Goal: Ask a question: Seek information or help from site administrators or community

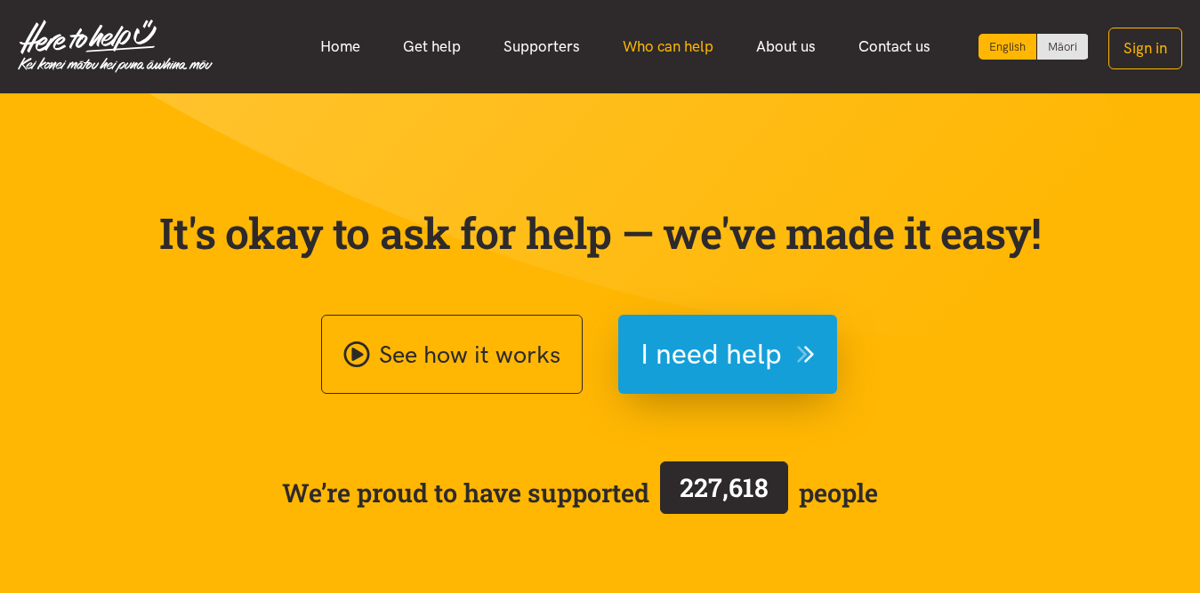
click at [669, 52] on link "Who can help" at bounding box center [667, 47] width 133 height 38
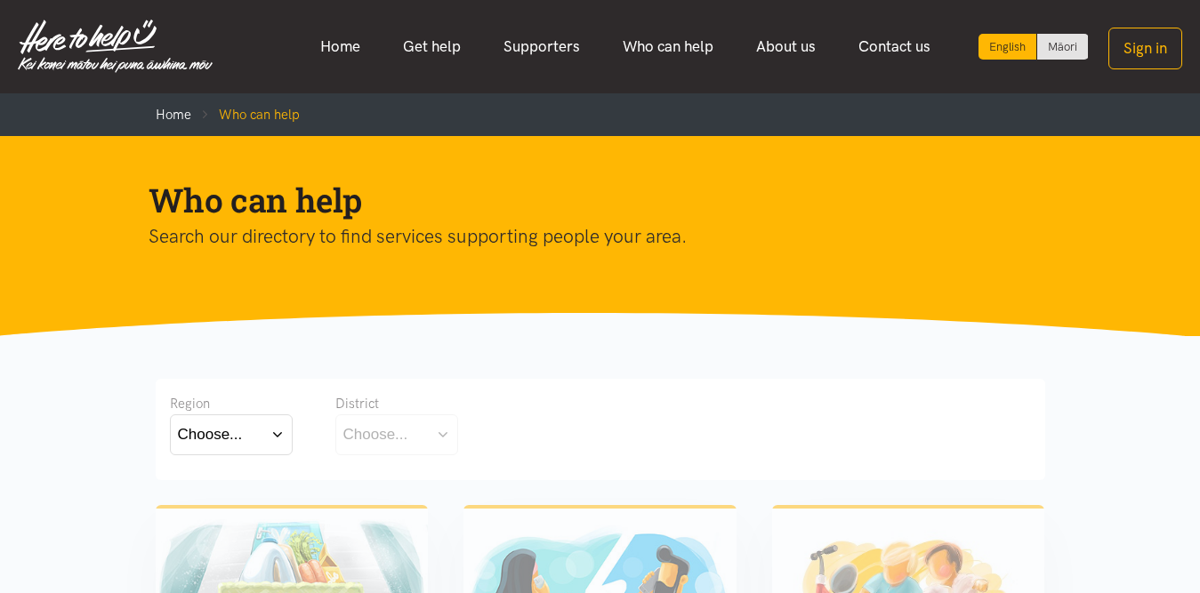
click at [275, 433] on button "Choose..." at bounding box center [231, 435] width 123 height 40
click at [224, 505] on label "Waikato" at bounding box center [231, 513] width 107 height 22
click at [0, 0] on input "Waikato" at bounding box center [0, 0] width 0 height 0
click at [461, 447] on button "Choose..." at bounding box center [424, 435] width 178 height 40
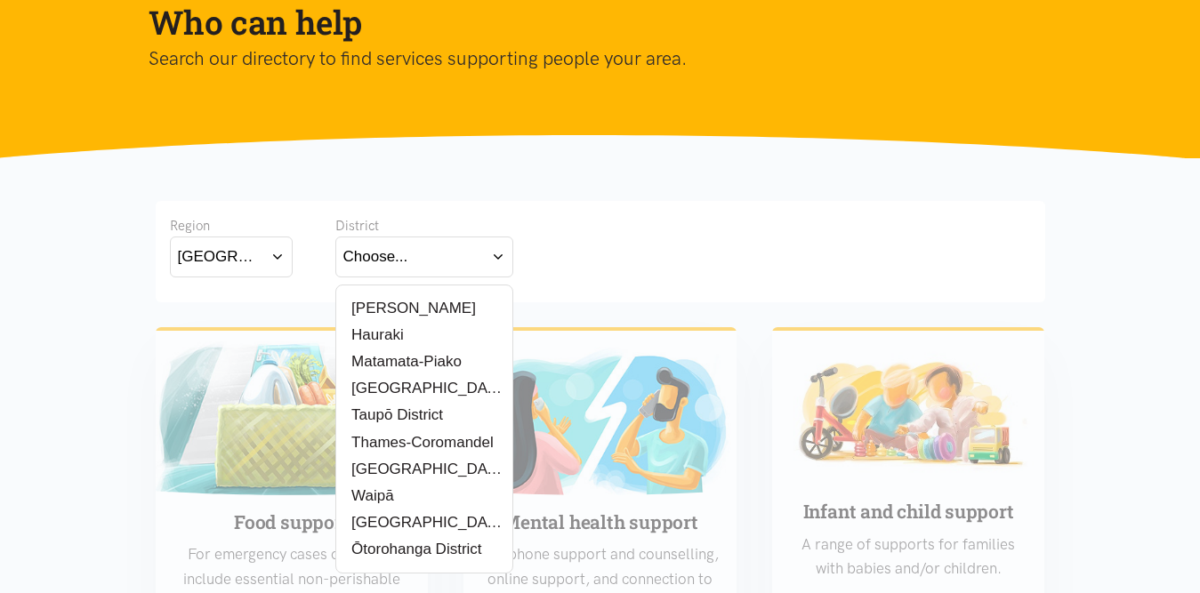
scroll to position [261, 0]
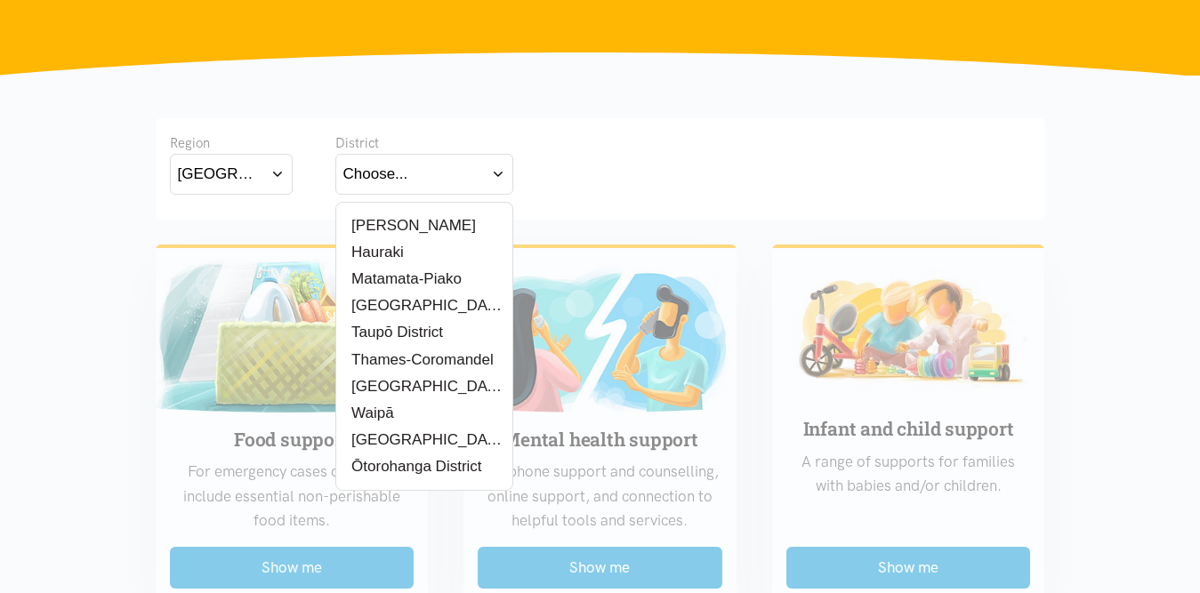
click at [395, 225] on label "[PERSON_NAME]" at bounding box center [409, 225] width 133 height 22
click at [0, 0] on input "[PERSON_NAME]" at bounding box center [0, 0] width 0 height 0
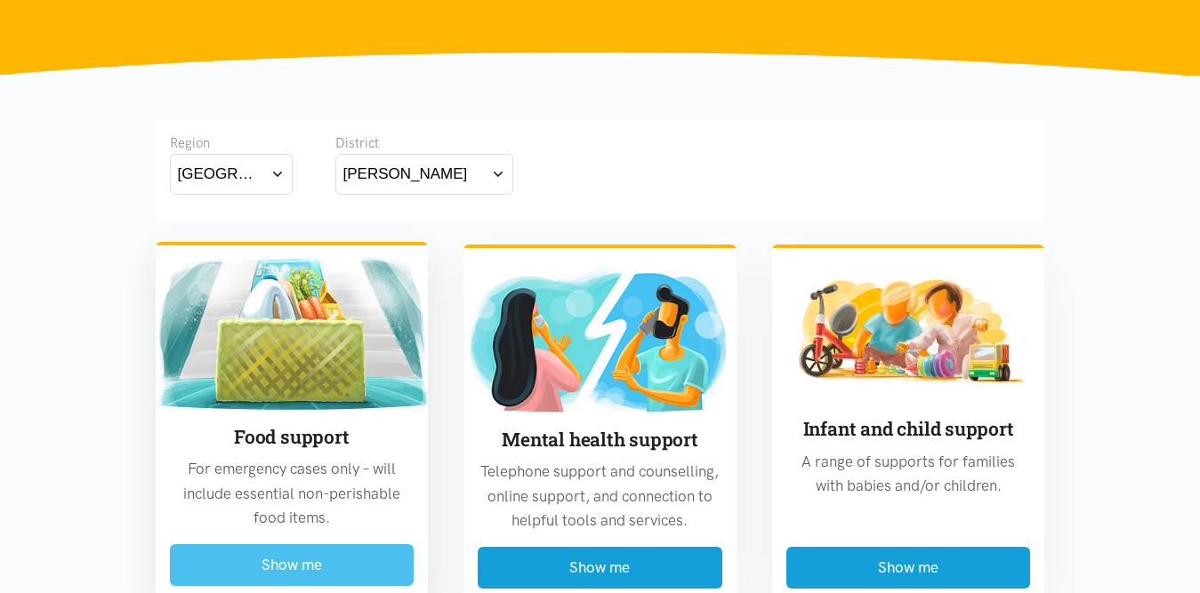
click at [288, 552] on button "Show me" at bounding box center [292, 565] width 245 height 42
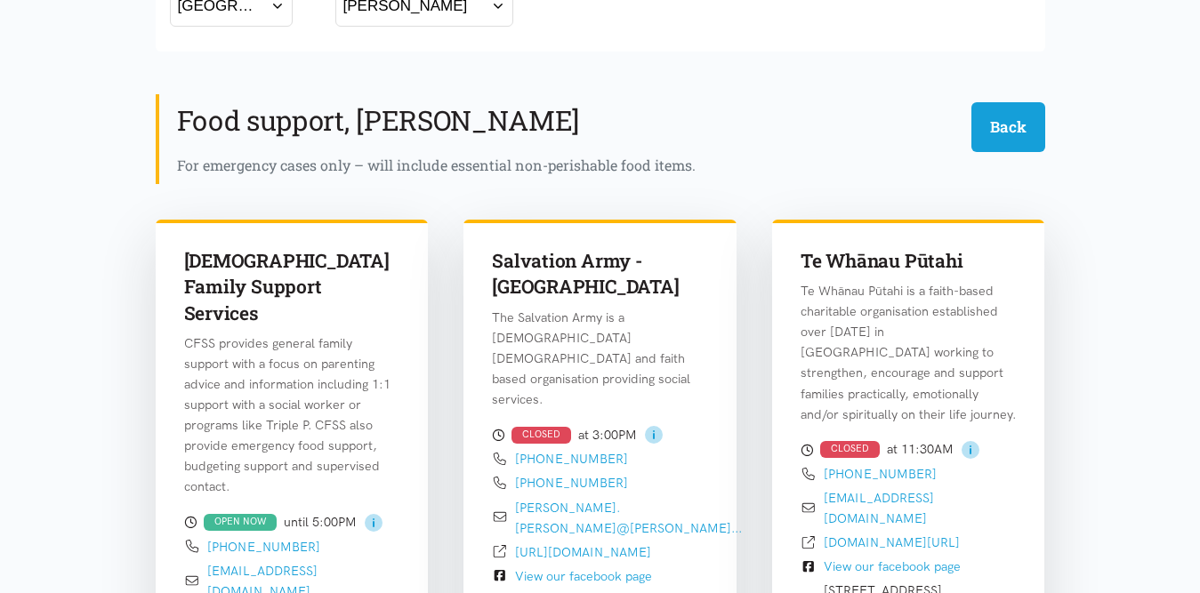
scroll to position [523, 0]
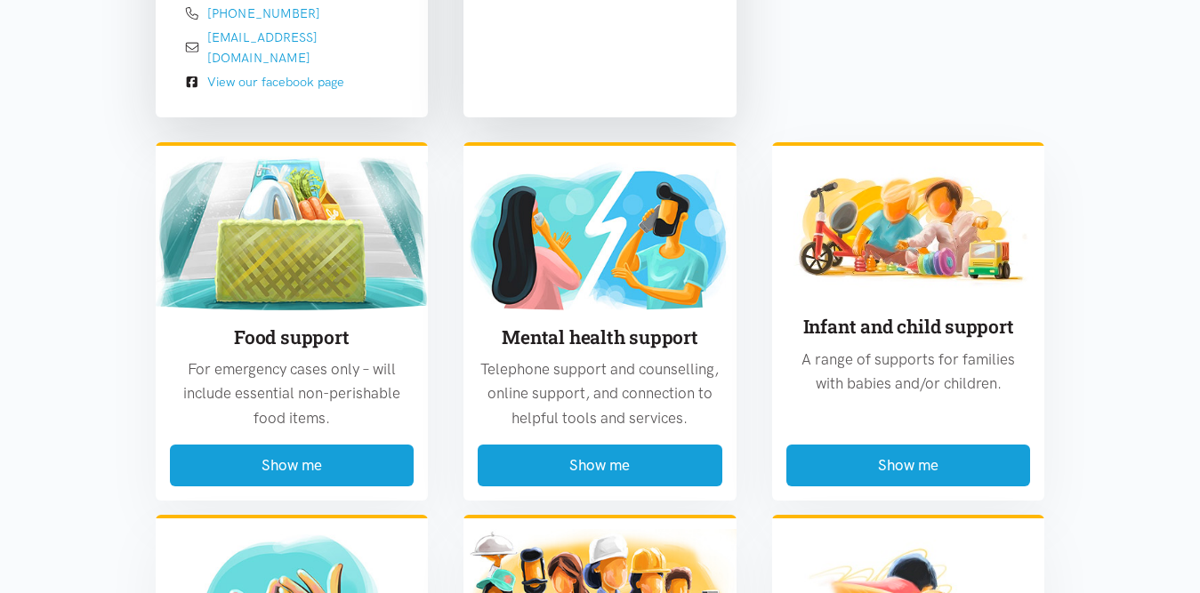
scroll to position [2089, 0]
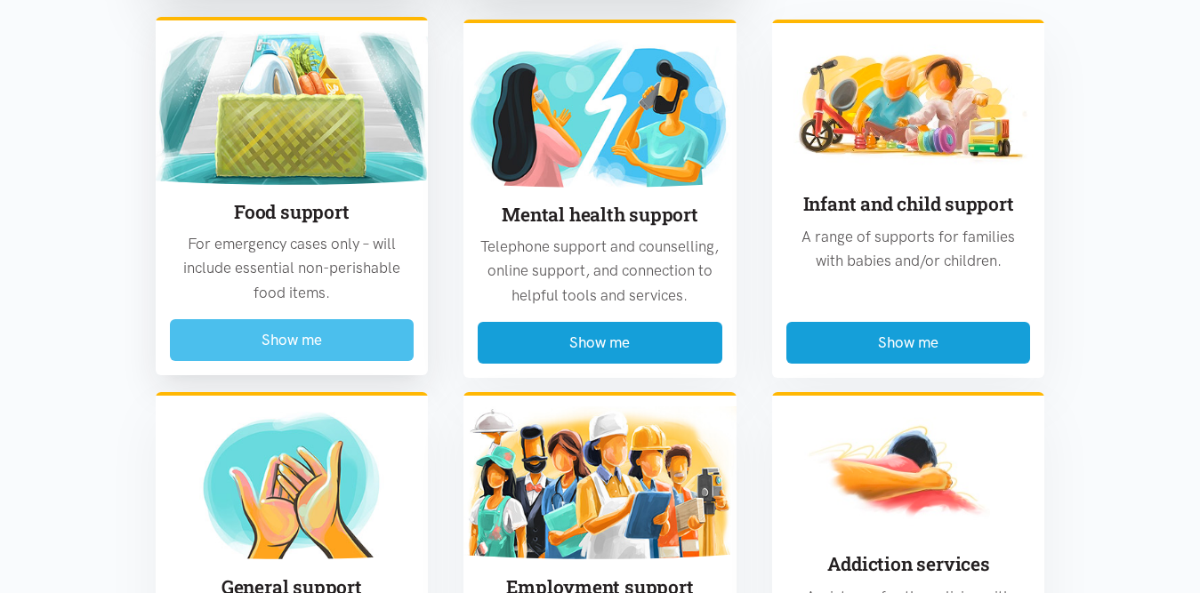
click at [324, 319] on button "Show me" at bounding box center [292, 340] width 245 height 42
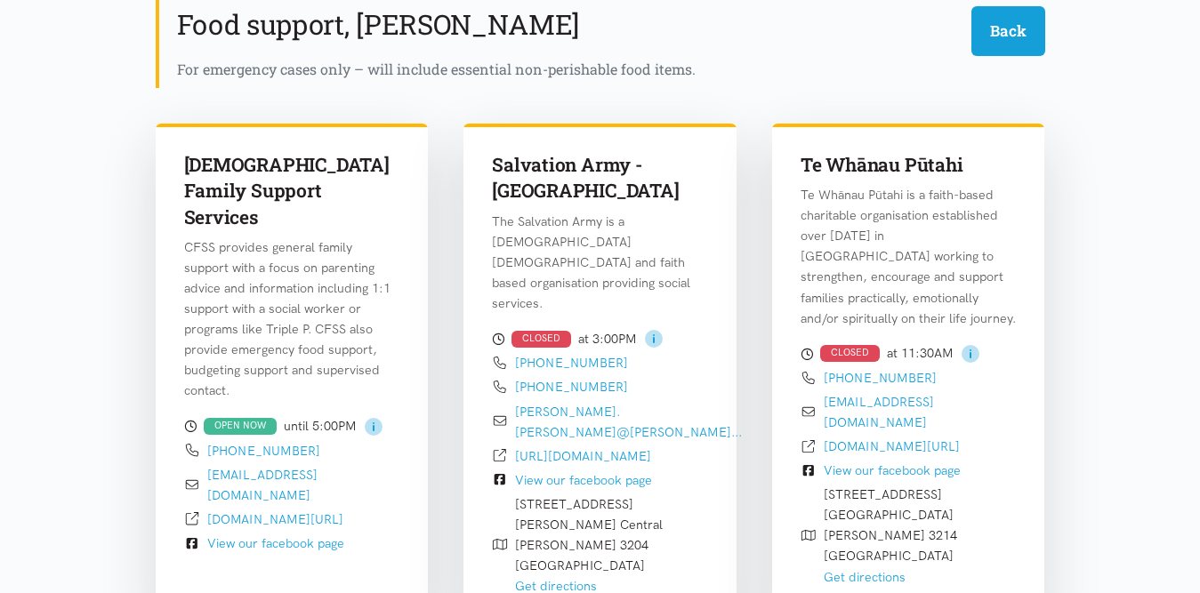
scroll to position [523, 0]
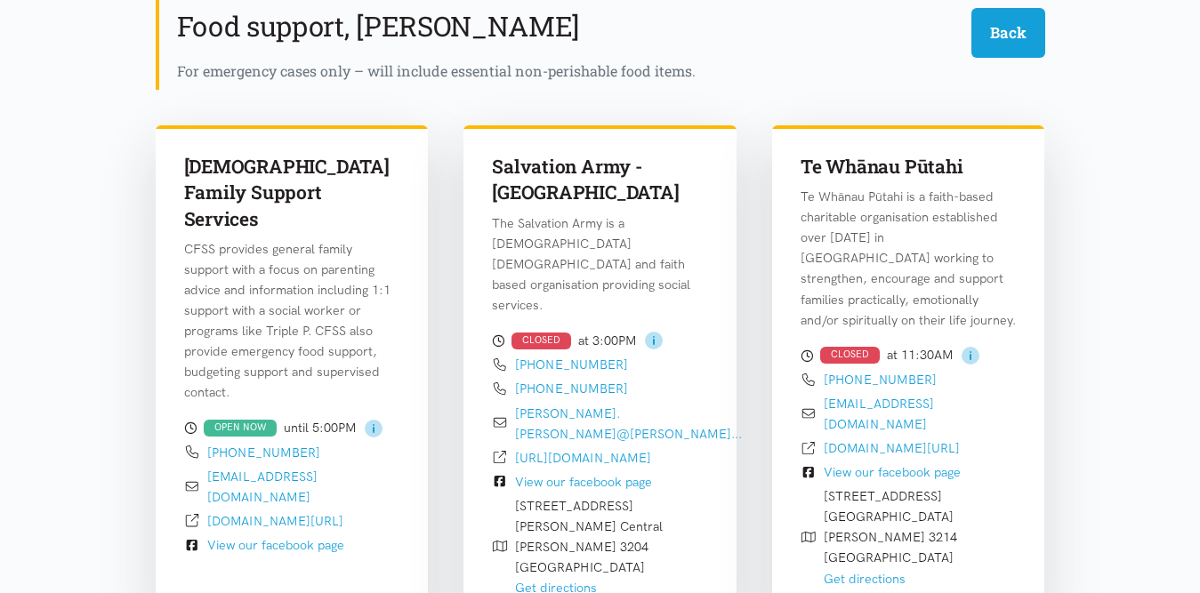
click at [274, 537] on link "View our facebook page" at bounding box center [275, 545] width 137 height 16
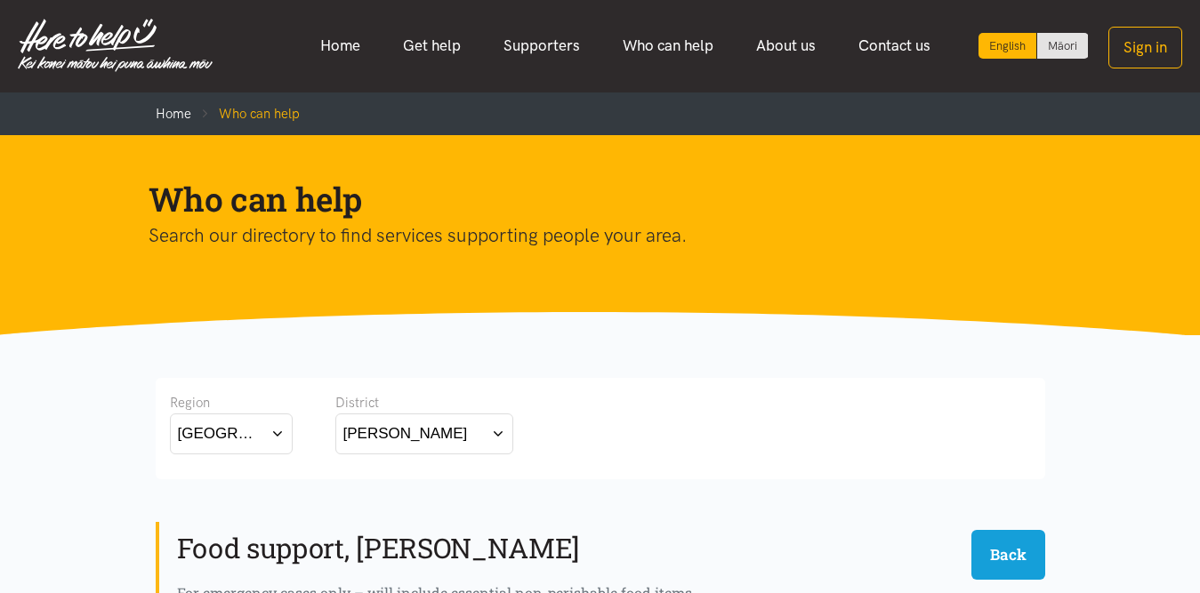
scroll to position [0, 0]
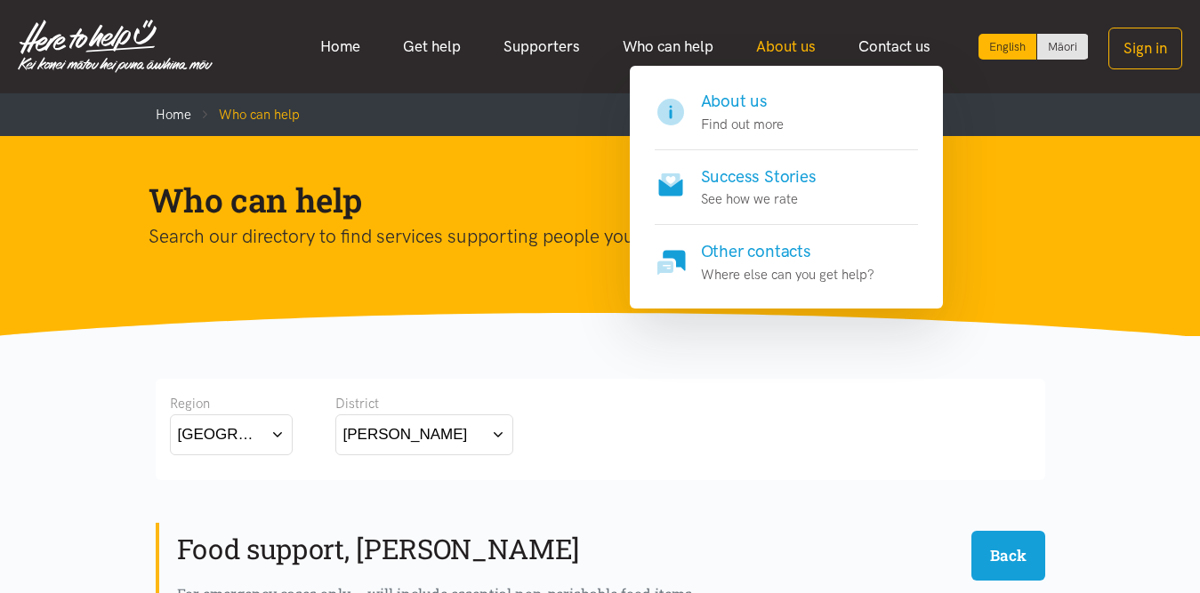
click at [792, 52] on link "About us" at bounding box center [786, 47] width 102 height 38
click at [749, 116] on p "Find out more" at bounding box center [742, 124] width 83 height 21
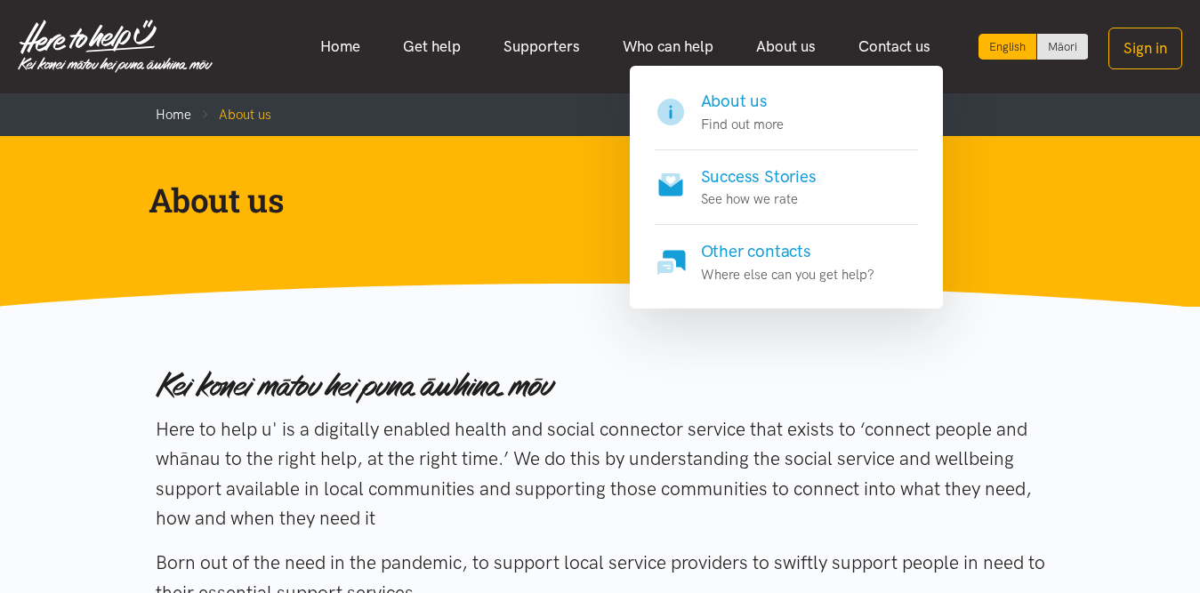
click at [788, 262] on h4 "Other contacts" at bounding box center [787, 251] width 173 height 25
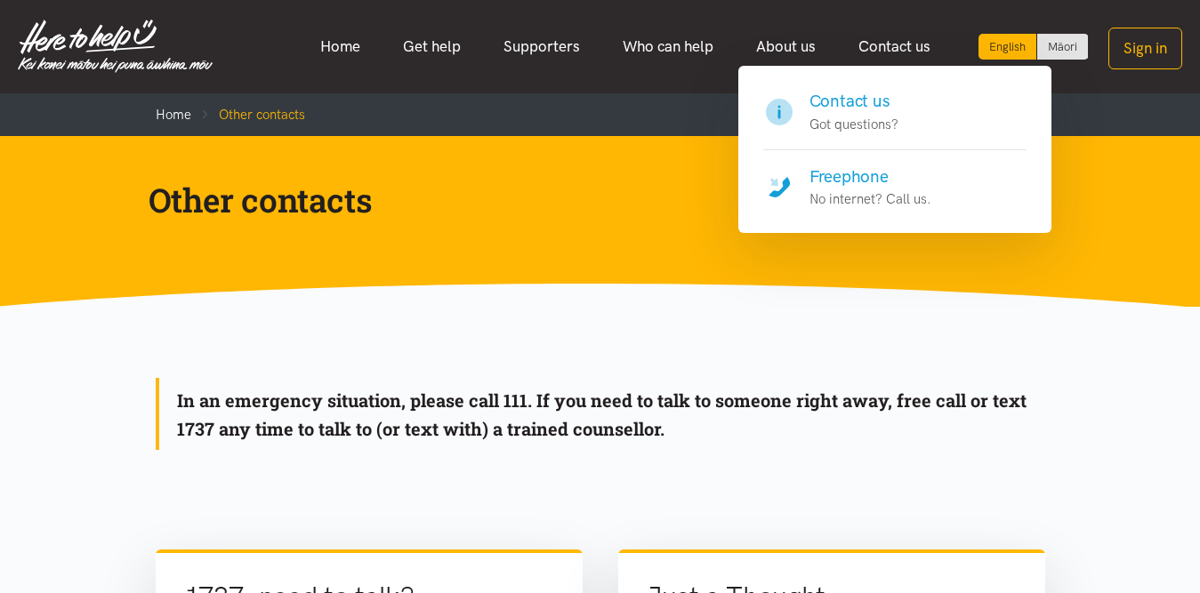
click at [866, 109] on h4 "Contact us" at bounding box center [853, 101] width 89 height 25
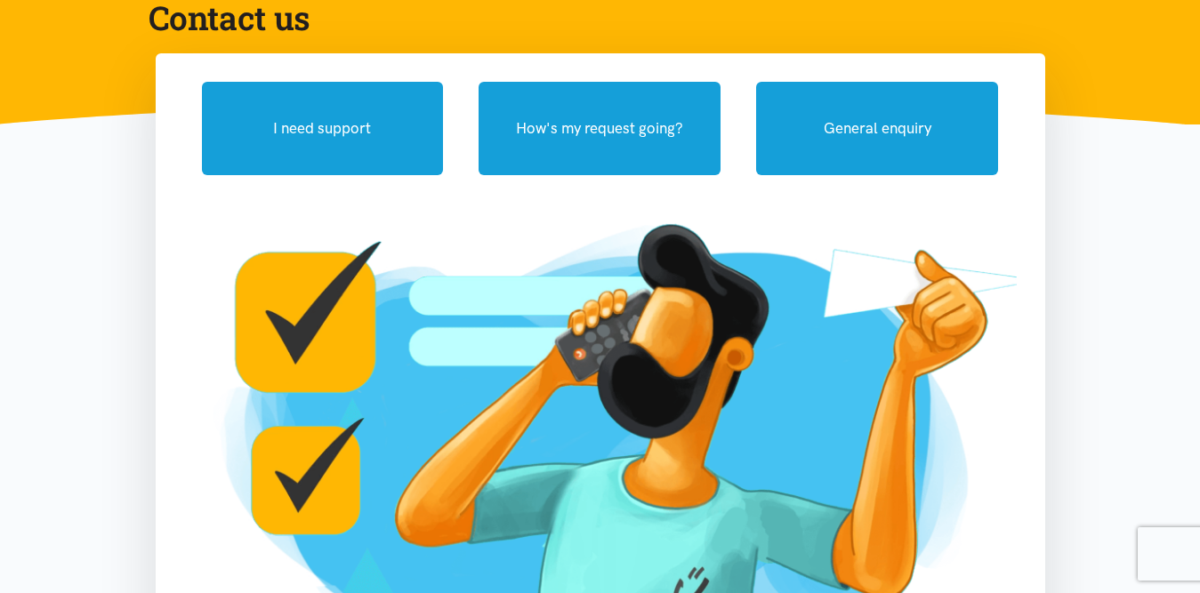
scroll to position [175, 0]
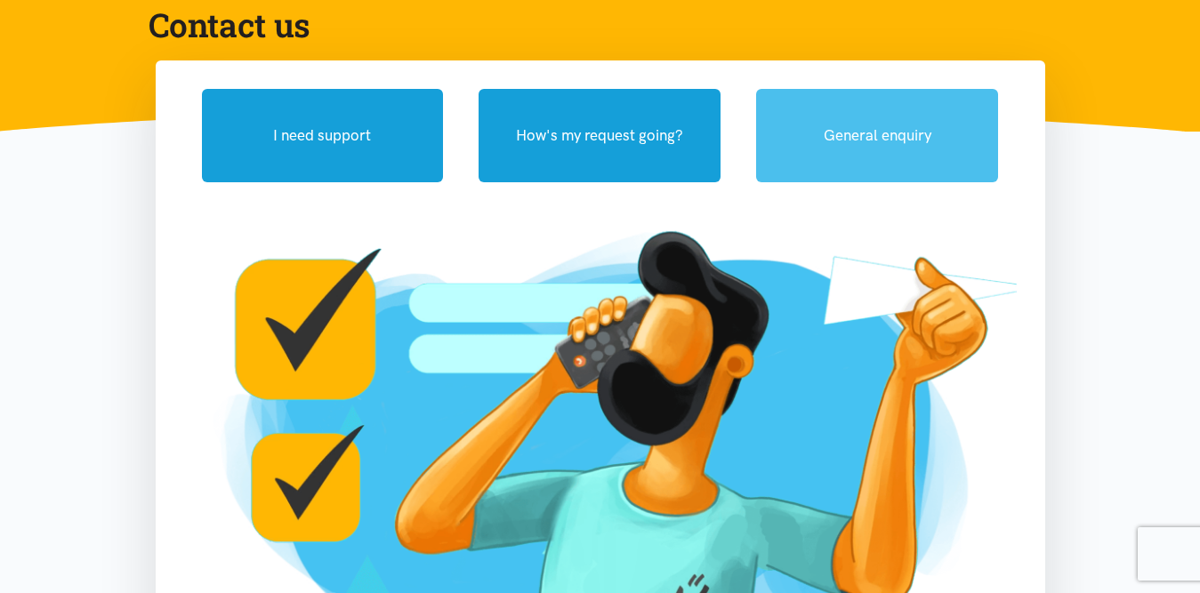
click at [885, 146] on button "General enquiry" at bounding box center [877, 135] width 242 height 93
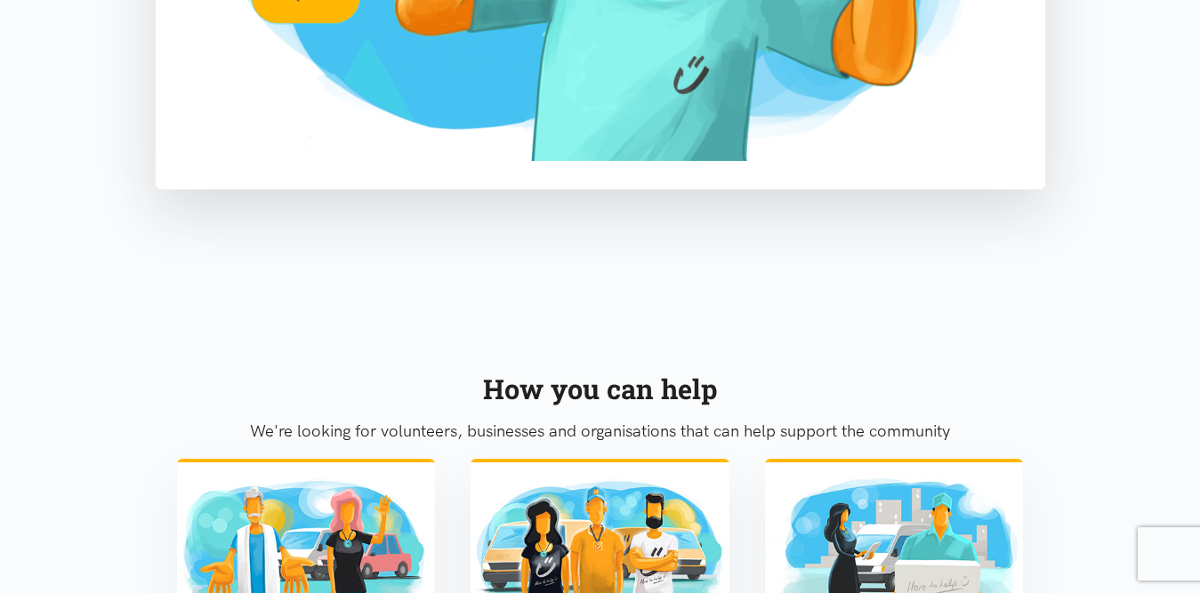
scroll to position [0, 0]
